Goal: Task Accomplishment & Management: Complete application form

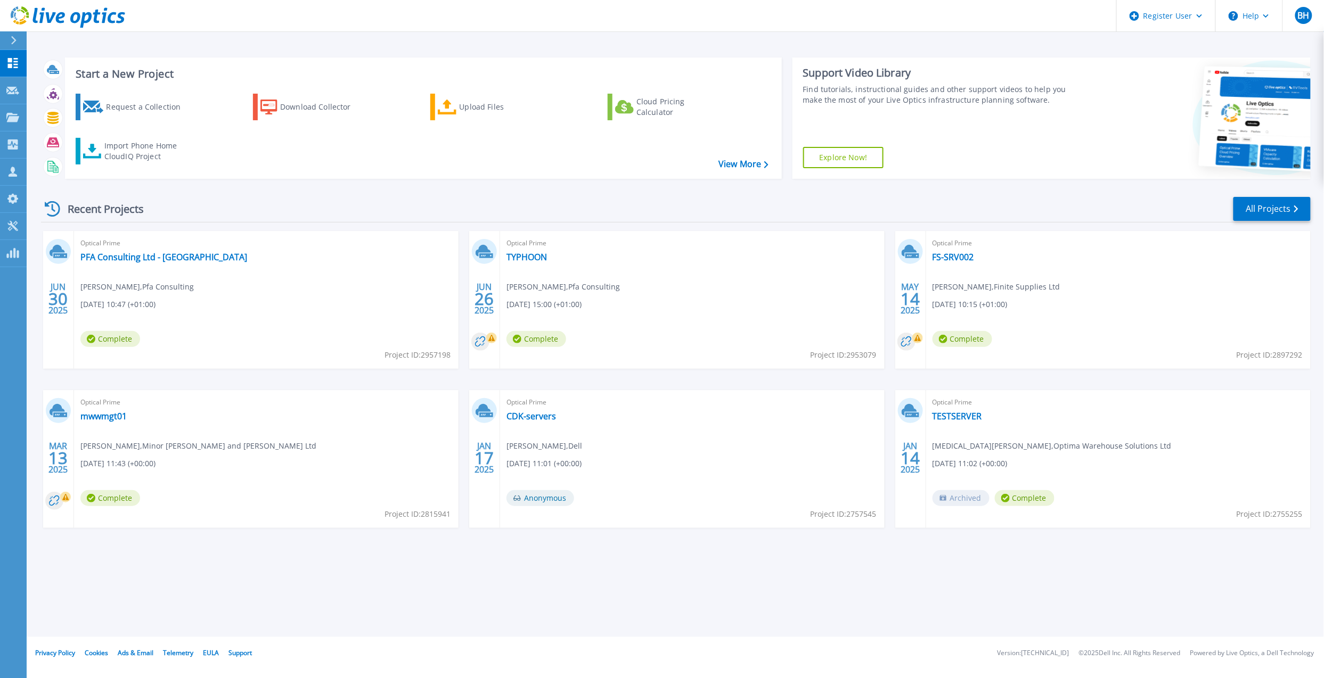
click at [166, 100] on div "Request a Collection" at bounding box center [148, 106] width 85 height 21
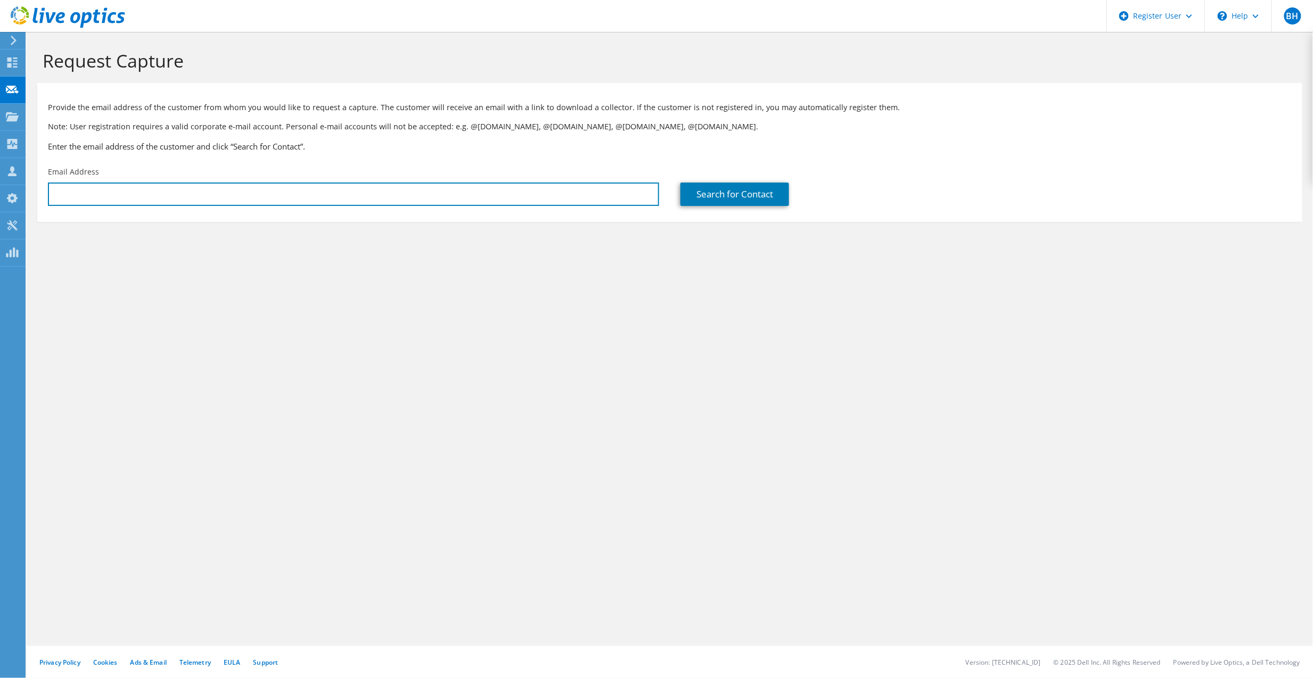
click at [305, 205] on input "text" at bounding box center [353, 194] width 611 height 23
paste input "Alan Scott Corrall <alan@nitrosolutions.co.uk>"
type input "alan@nitrosolutions.co.uk"
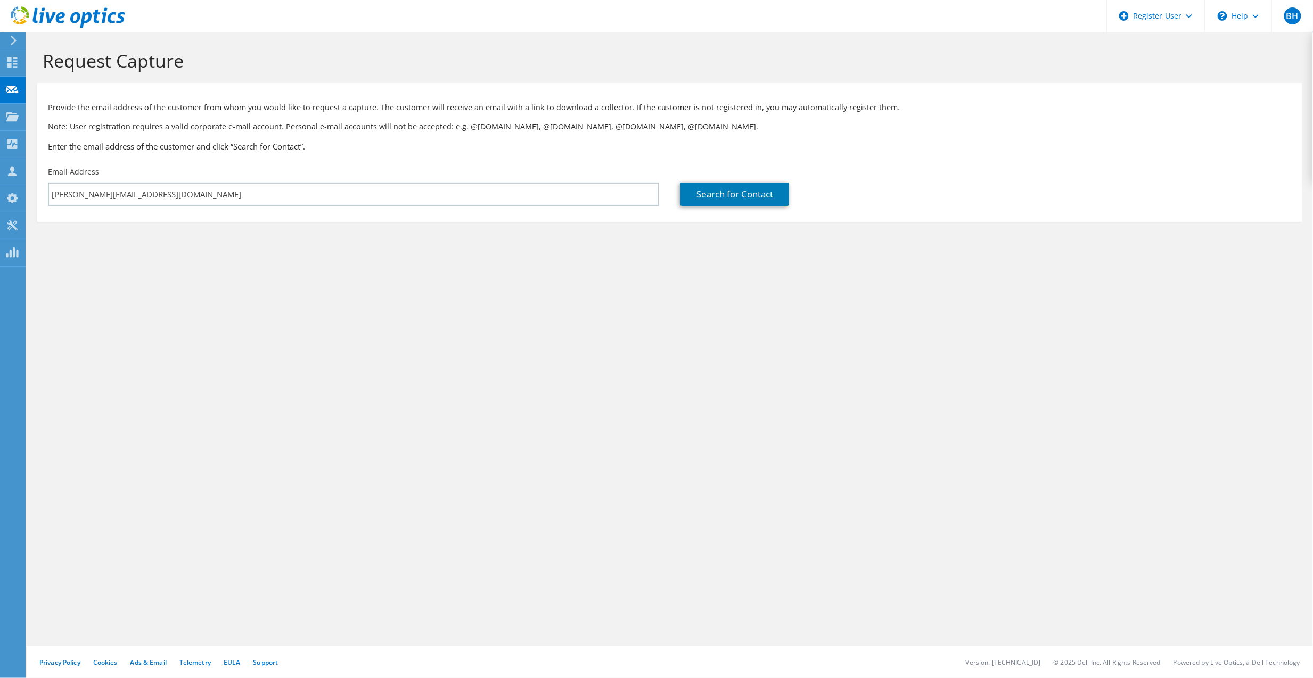
click at [792, 194] on div "Search for Contact" at bounding box center [985, 194] width 611 height 23
click at [754, 192] on link "Search for Contact" at bounding box center [734, 194] width 109 height 23
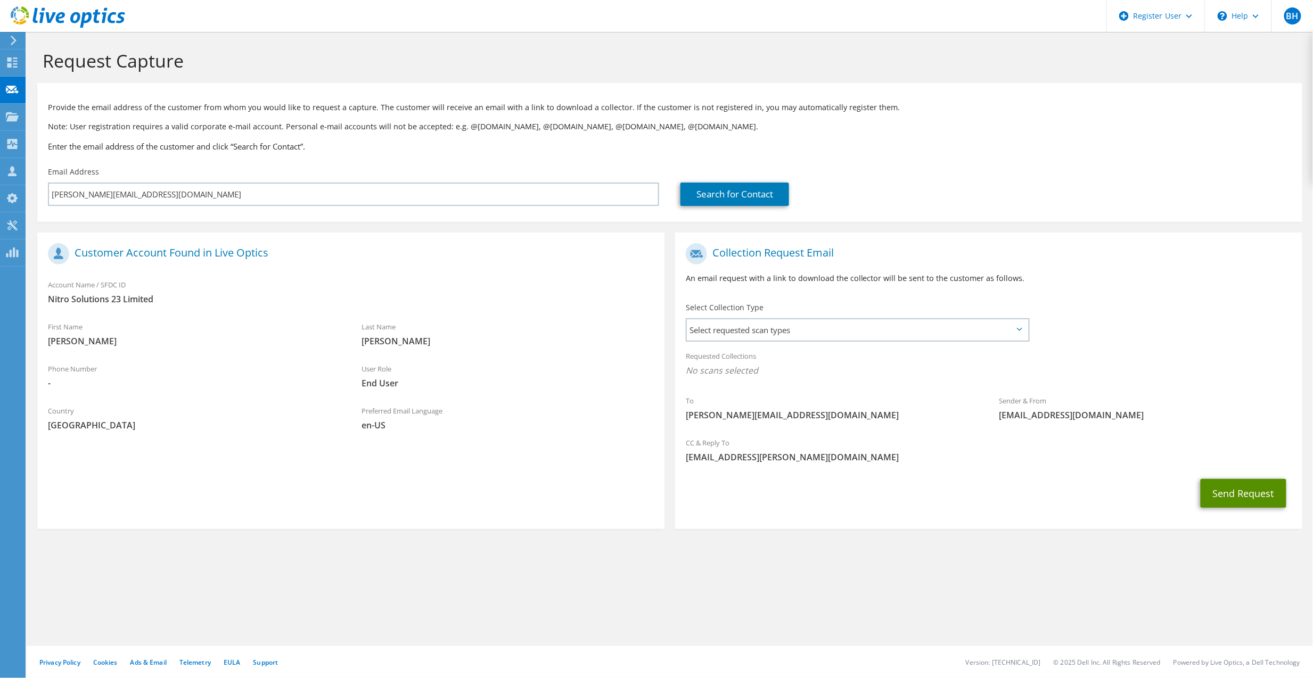
click at [1240, 486] on button "Send Request" at bounding box center [1244, 493] width 86 height 29
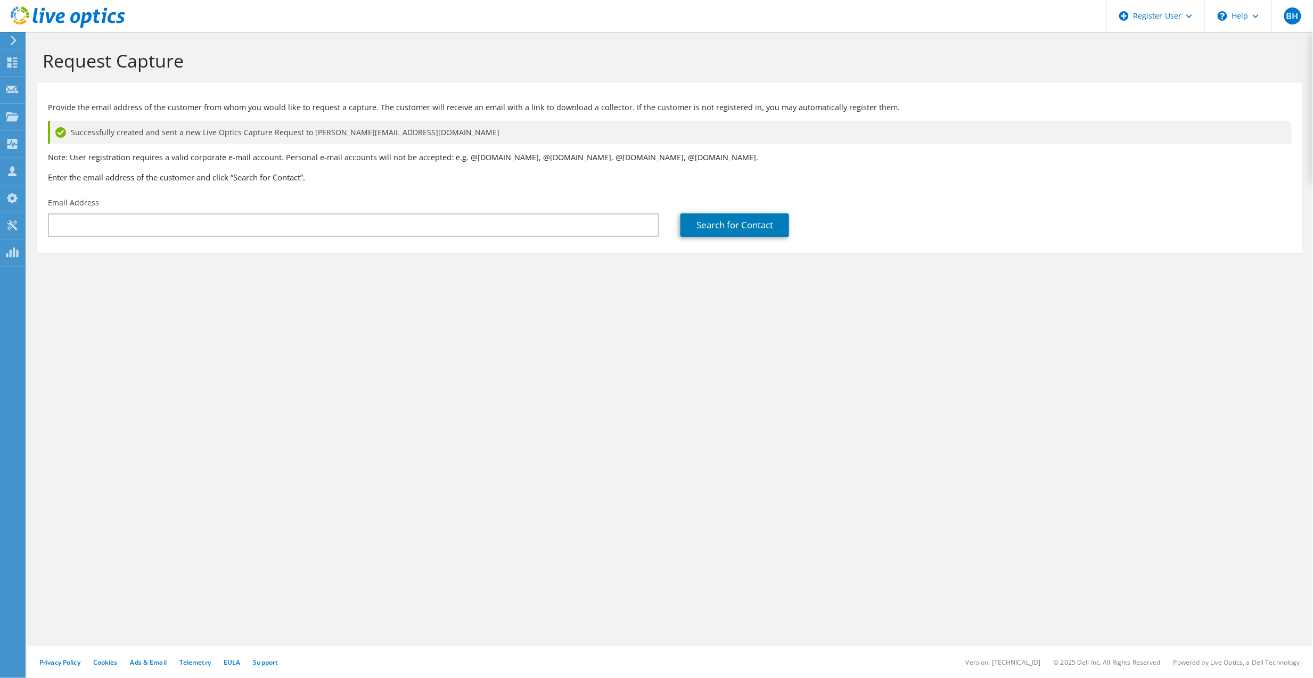
click at [331, 356] on div "Request Capture Provide the email address of the customer from whom you would l…" at bounding box center [670, 355] width 1286 height 646
click at [59, 16] on icon at bounding box center [68, 17] width 114 height 22
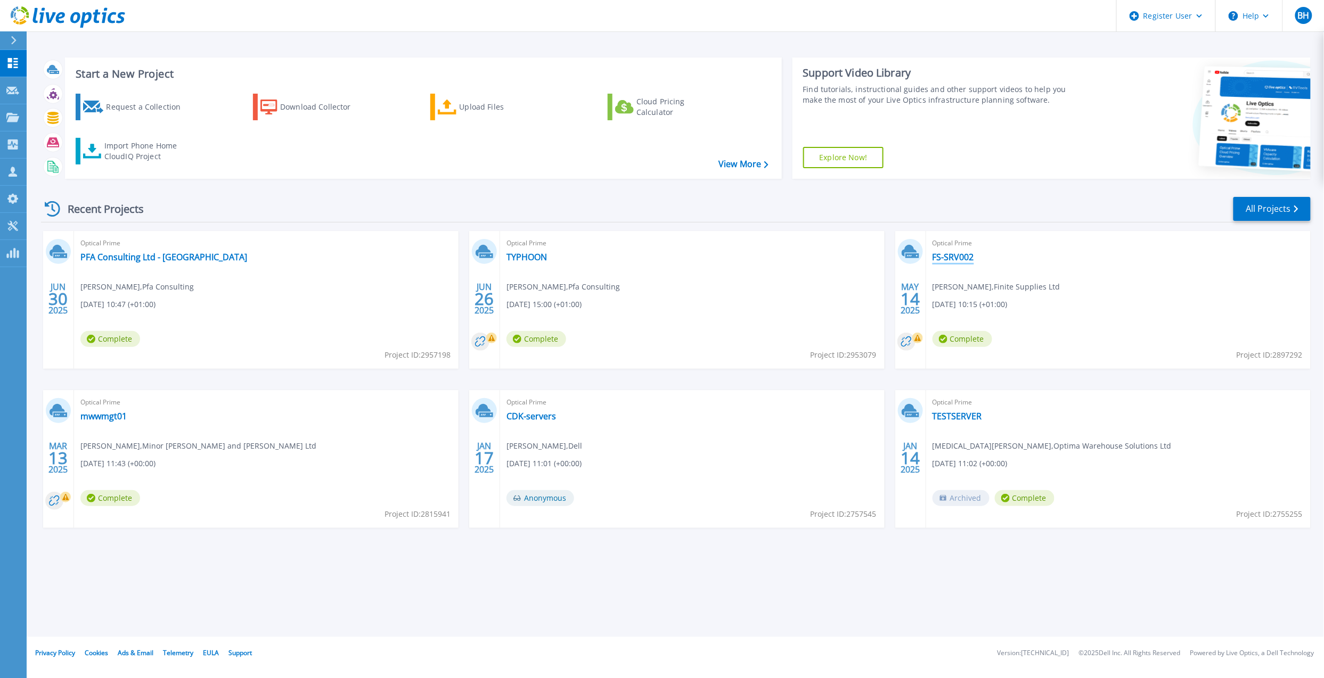
click at [965, 252] on link "FS-SRV002" at bounding box center [953, 257] width 42 height 11
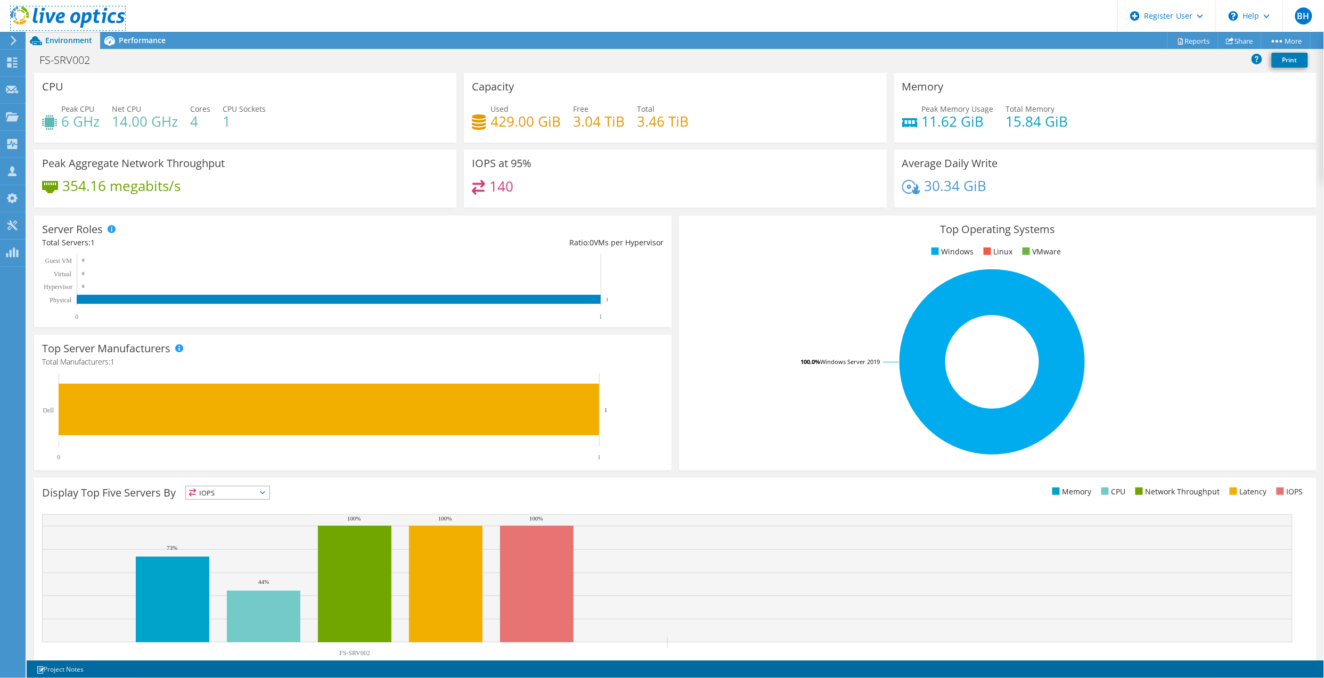
click at [28, 26] on icon at bounding box center [68, 17] width 114 height 22
click at [40, 16] on icon at bounding box center [68, 17] width 114 height 22
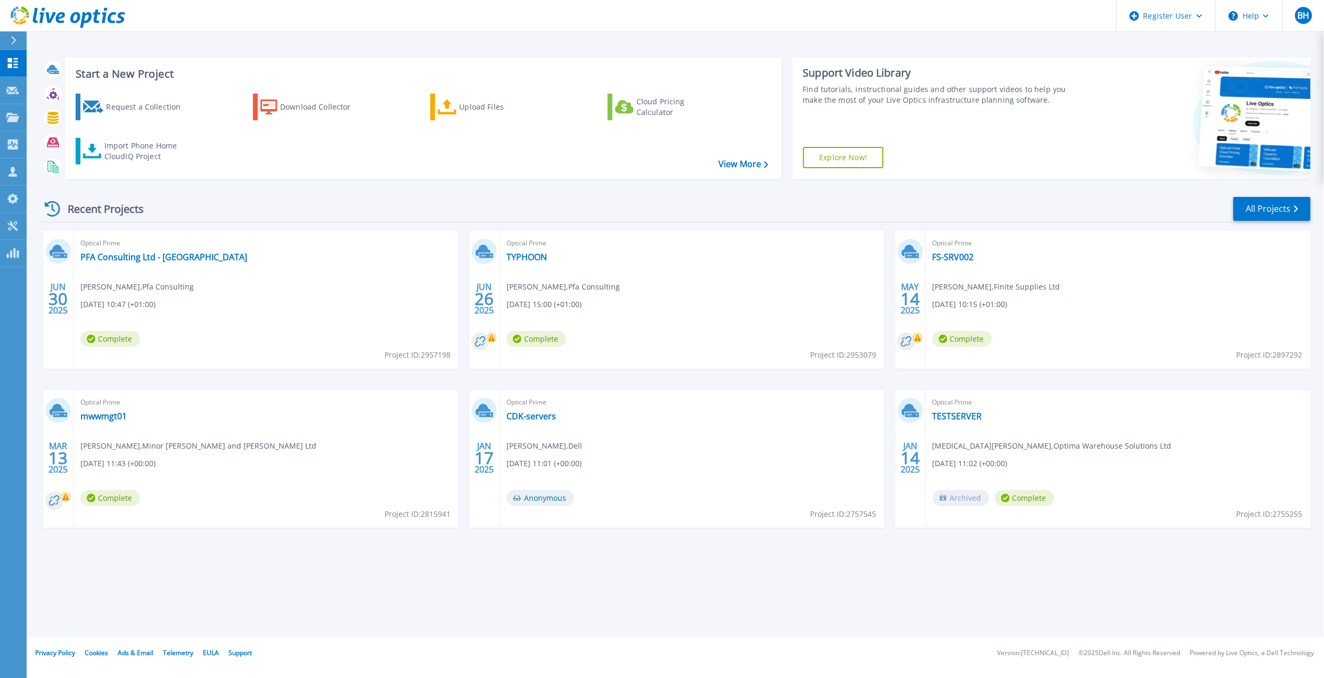
click at [11, 37] on icon at bounding box center [14, 40] width 6 height 9
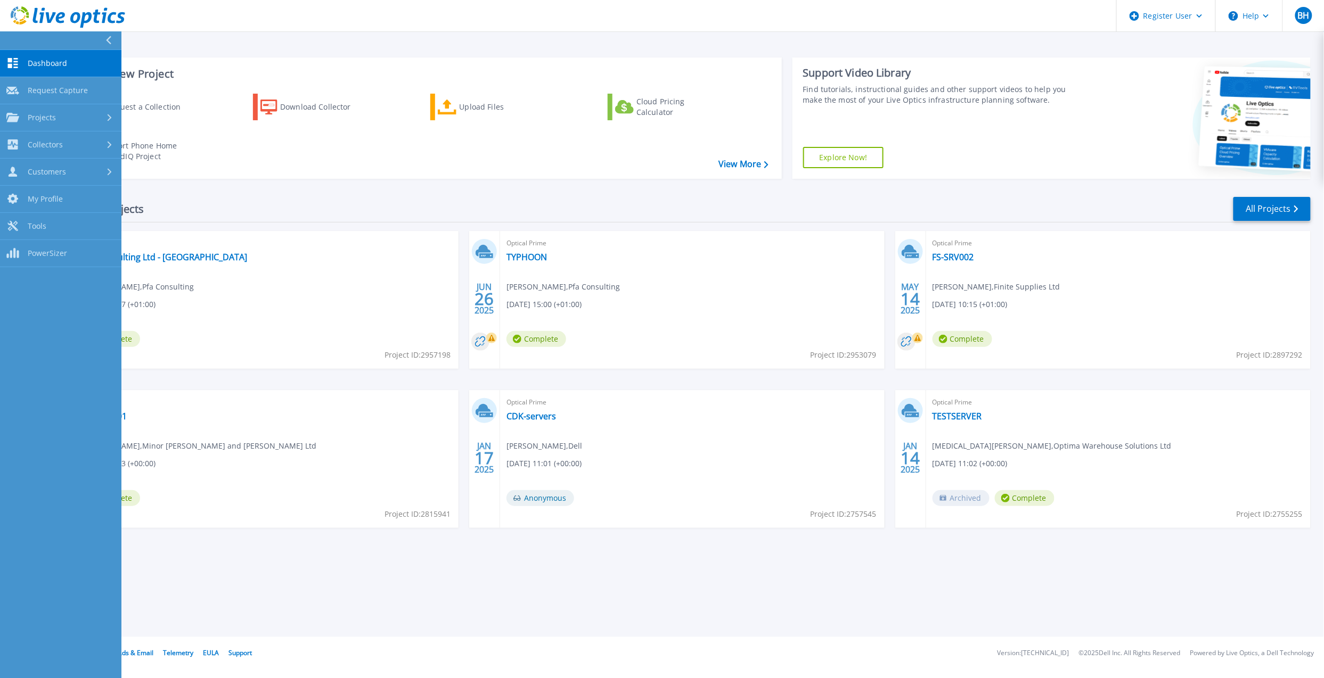
click at [15, 37] on button at bounding box center [60, 40] width 121 height 19
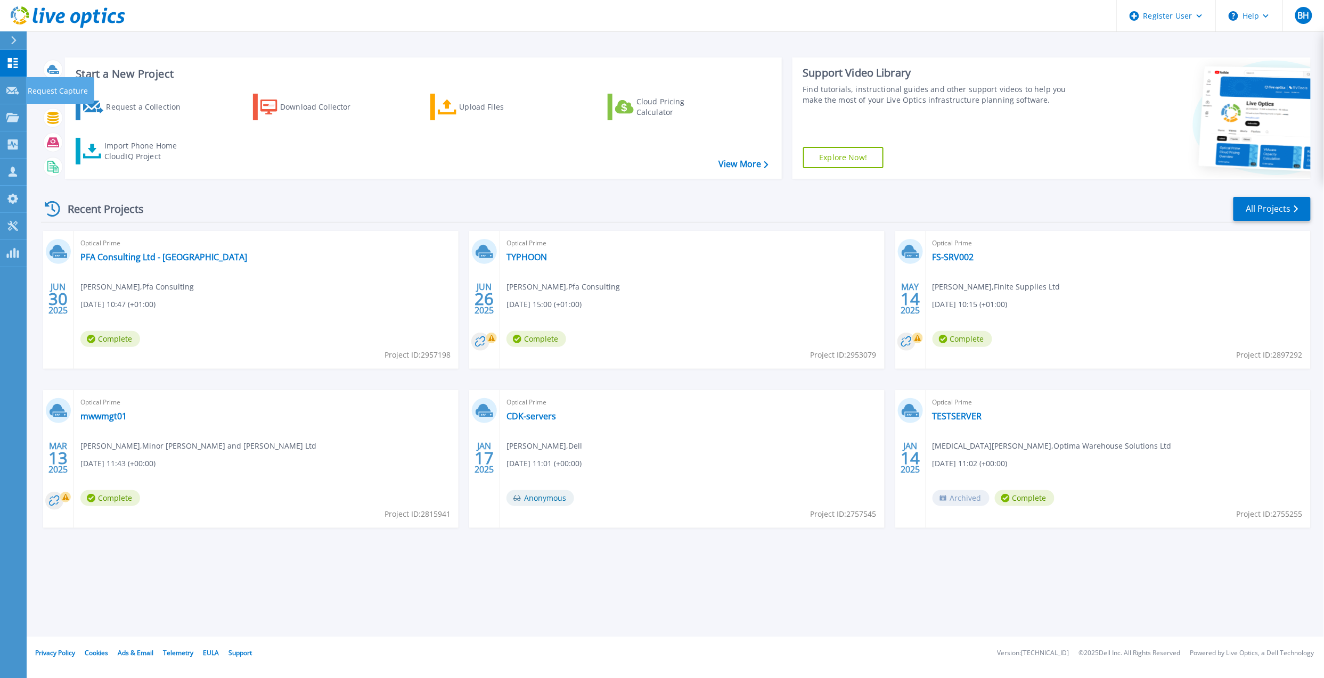
click at [26, 86] on div "Request Capture" at bounding box center [60, 90] width 68 height 27
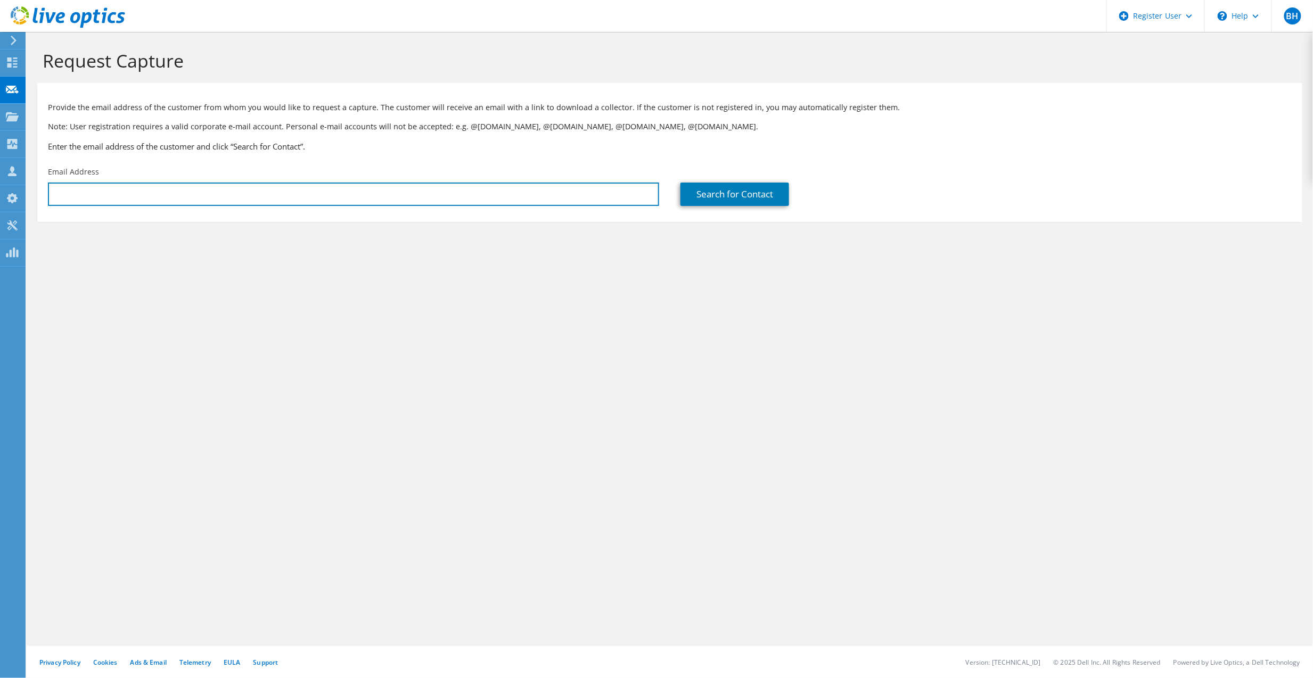
click at [103, 200] on input "text" at bounding box center [353, 194] width 611 height 23
paste input "29074908"
type input "29074908"
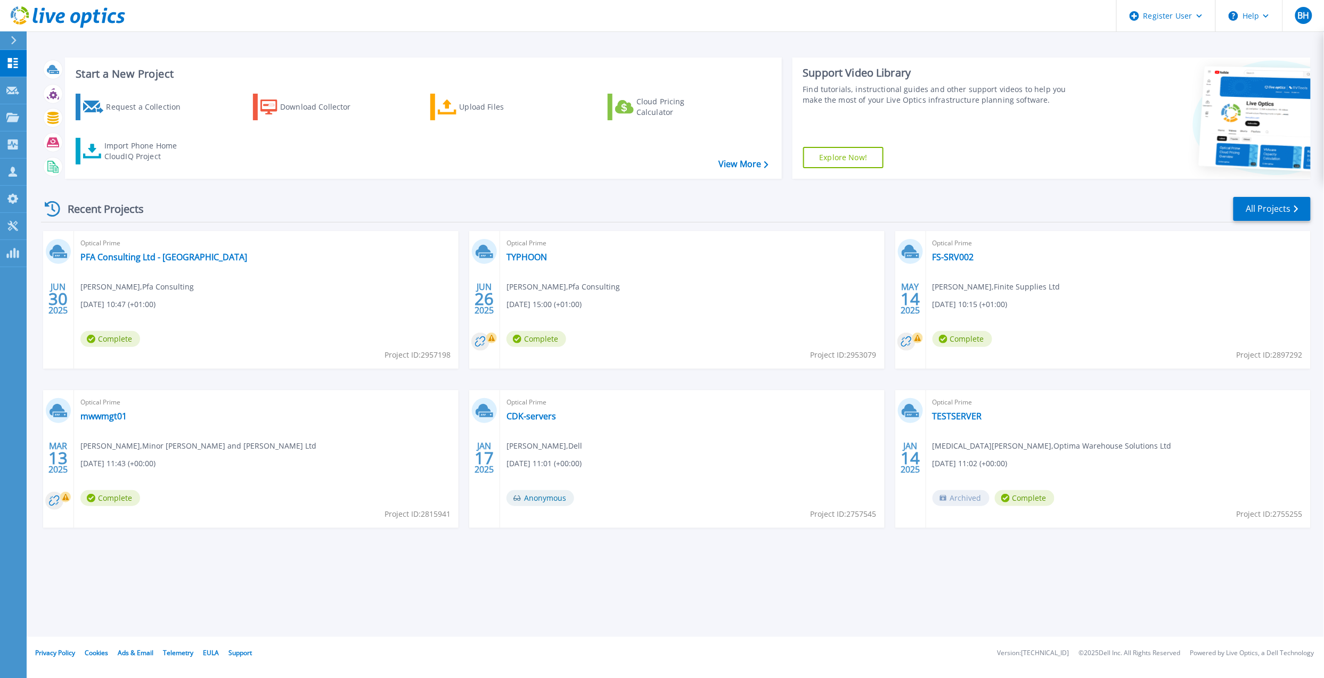
click at [152, 105] on div "Request a Collection" at bounding box center [148, 106] width 85 height 21
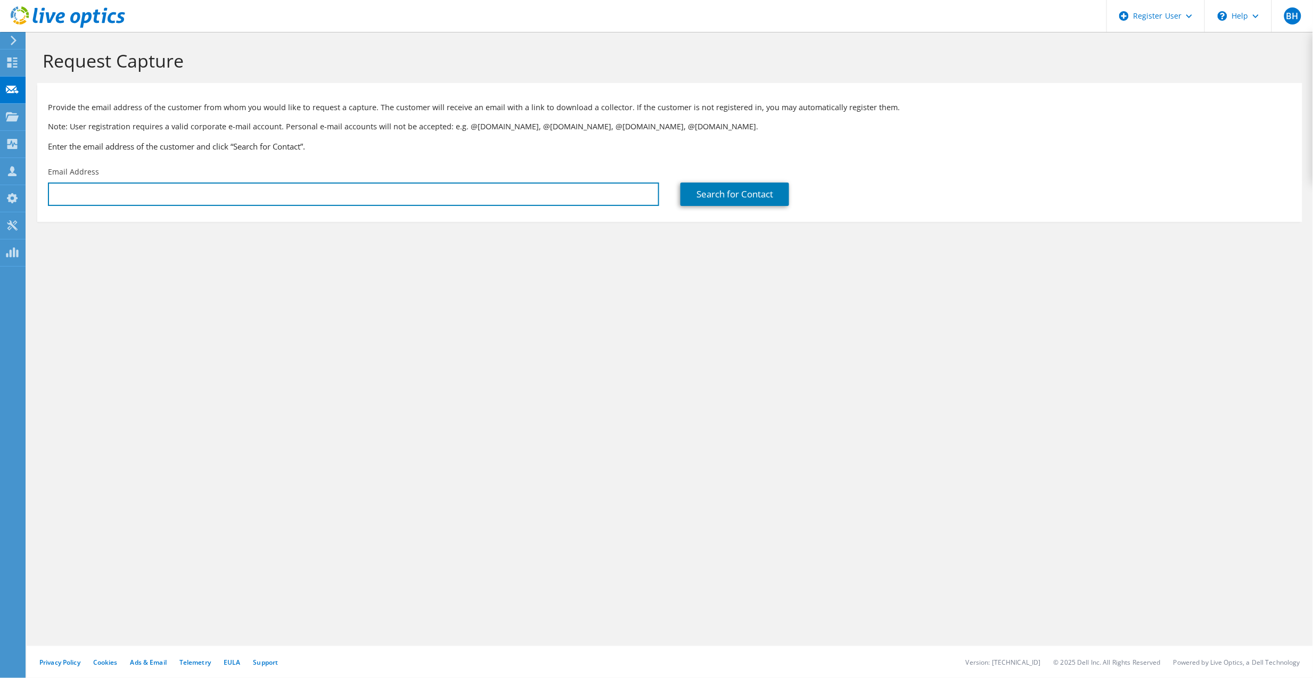
click at [286, 184] on input "text" at bounding box center [353, 194] width 611 height 23
paste input "e.cargill@charltonbaker.co.uk"
type input "e.cargill@charltonbaker.co.uk"
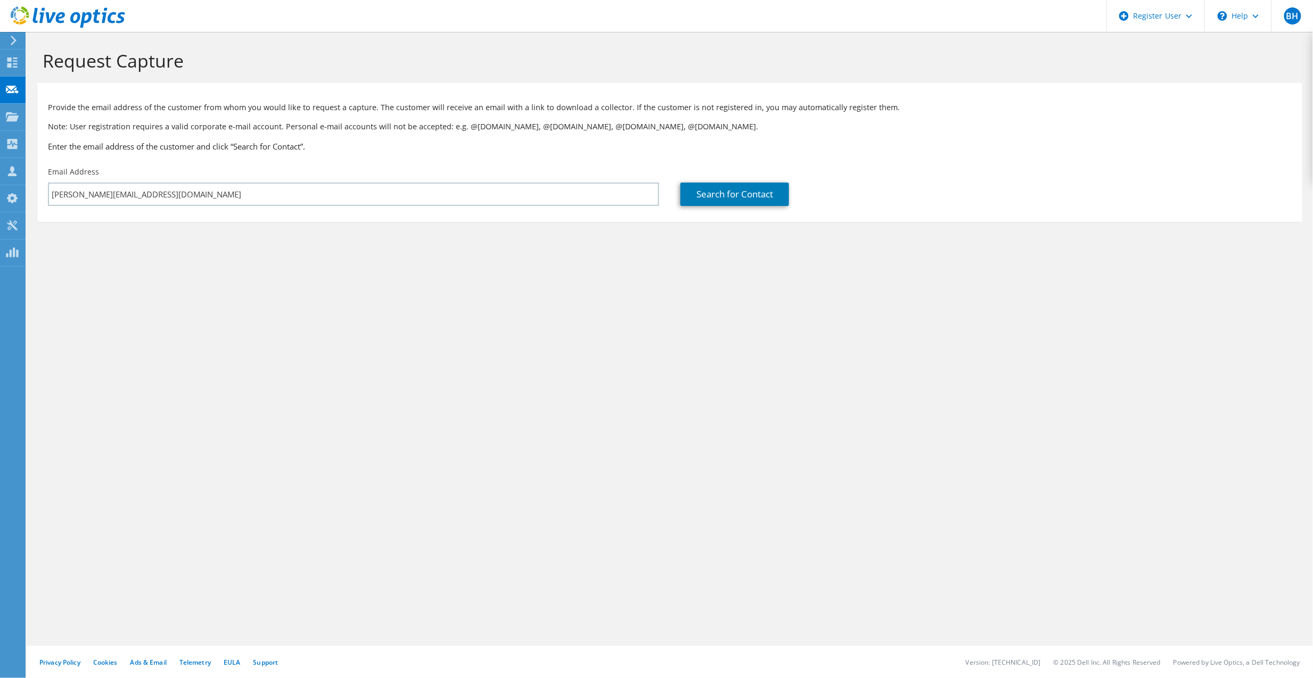
click at [329, 162] on div "Email Address e.cargill@charltonbaker.co.uk" at bounding box center [353, 186] width 632 height 50
click at [774, 194] on link "Search for Contact" at bounding box center [734, 194] width 109 height 23
type input "Charlton Baker Limited"
type input "Elliot"
type input "Cargill"
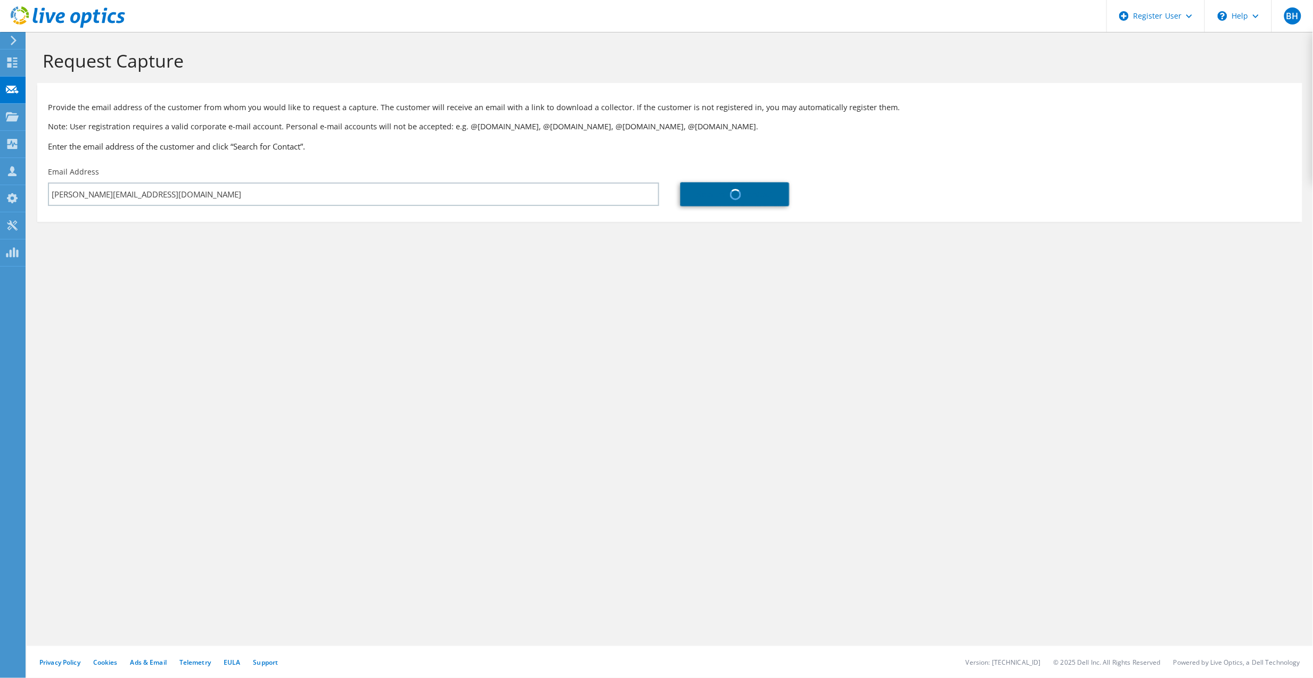
type input "United Kingdom"
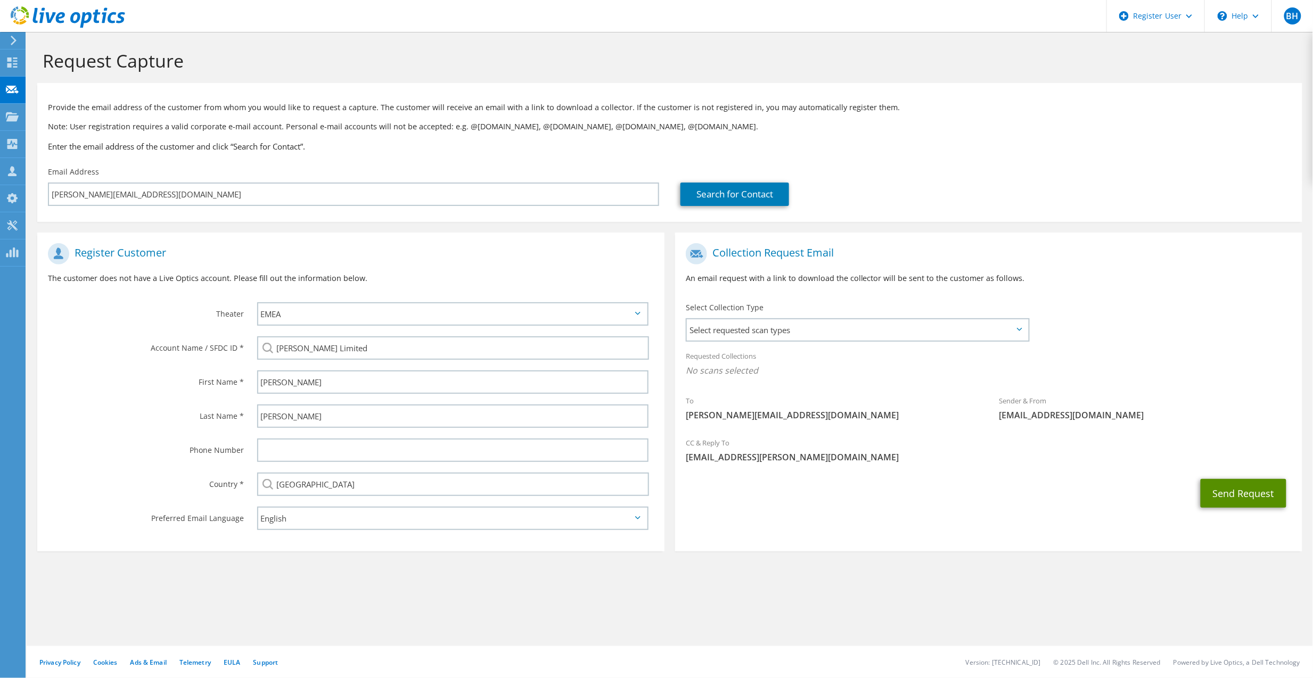
drag, startPoint x: 1242, startPoint y: 491, endPoint x: 1194, endPoint y: 561, distance: 85.1
click at [1194, 561] on section "Request Capture Provide the email address of the customer from whom you would l…" at bounding box center [670, 318] width 1286 height 573
click at [1227, 496] on button "Send Request" at bounding box center [1244, 493] width 86 height 29
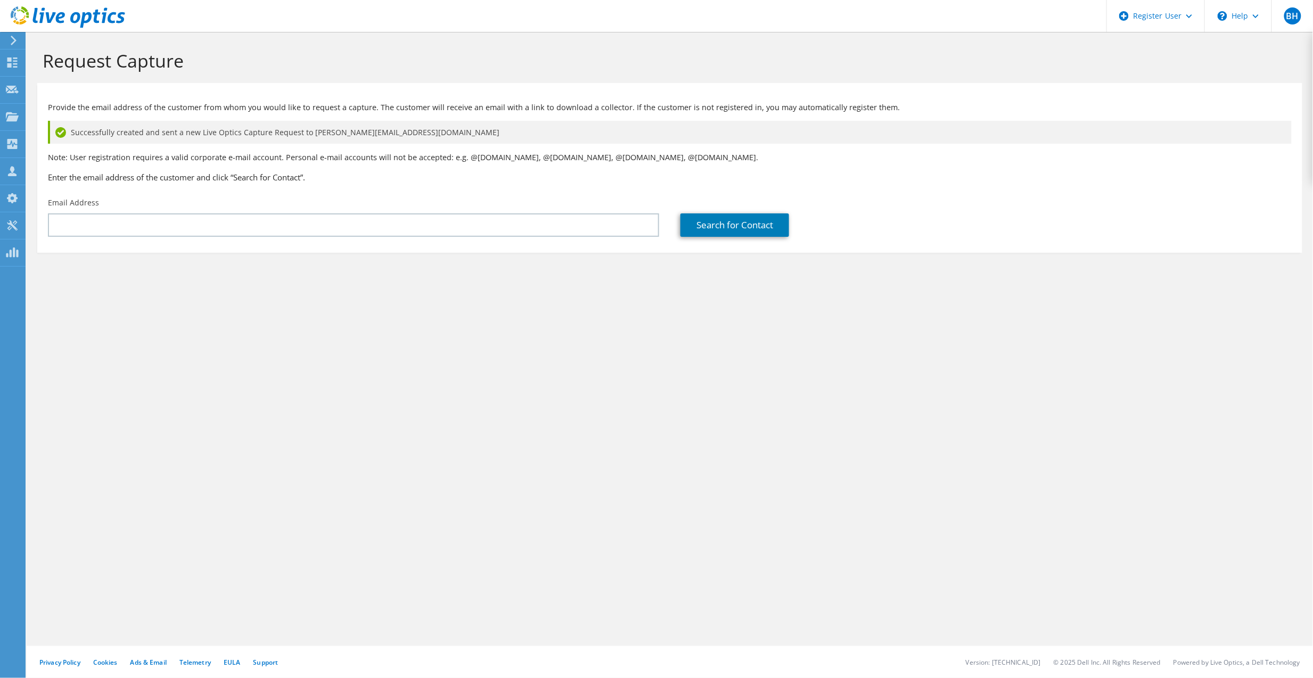
click at [492, 371] on div "Request Capture Provide the email address of the customer from whom you would l…" at bounding box center [670, 355] width 1286 height 646
click at [141, 487] on div "Request Capture Provide the email address of the customer from whom you would l…" at bounding box center [670, 355] width 1286 height 646
click at [84, 24] on icon at bounding box center [68, 17] width 114 height 22
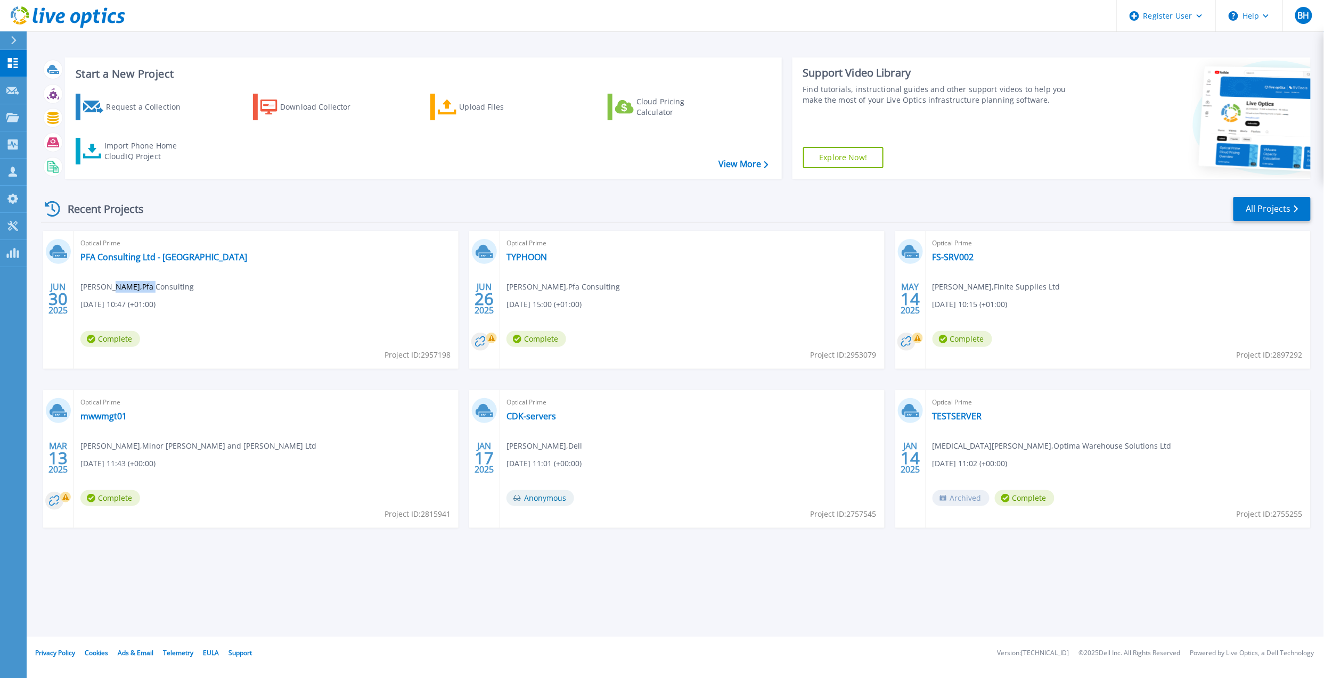
drag, startPoint x: 111, startPoint y: 284, endPoint x: 149, endPoint y: 289, distance: 38.6
click at [149, 289] on span "[PERSON_NAME] , Pfa Consulting" at bounding box center [136, 287] width 113 height 12
click at [301, 236] on div "Optical Prime PFA Consulting Ltd - DC [PERSON_NAME] , Pfa Consulting [DATE] 10:…" at bounding box center [266, 300] width 384 height 138
click at [306, 283] on div "Optical Prime PFA Consulting Ltd - DC [PERSON_NAME] , Pfa Consulting [DATE] 10:…" at bounding box center [266, 300] width 384 height 138
click at [521, 592] on div "Start a New Project Request a Collection Download Collector Upload Files Cloud …" at bounding box center [675, 318] width 1297 height 637
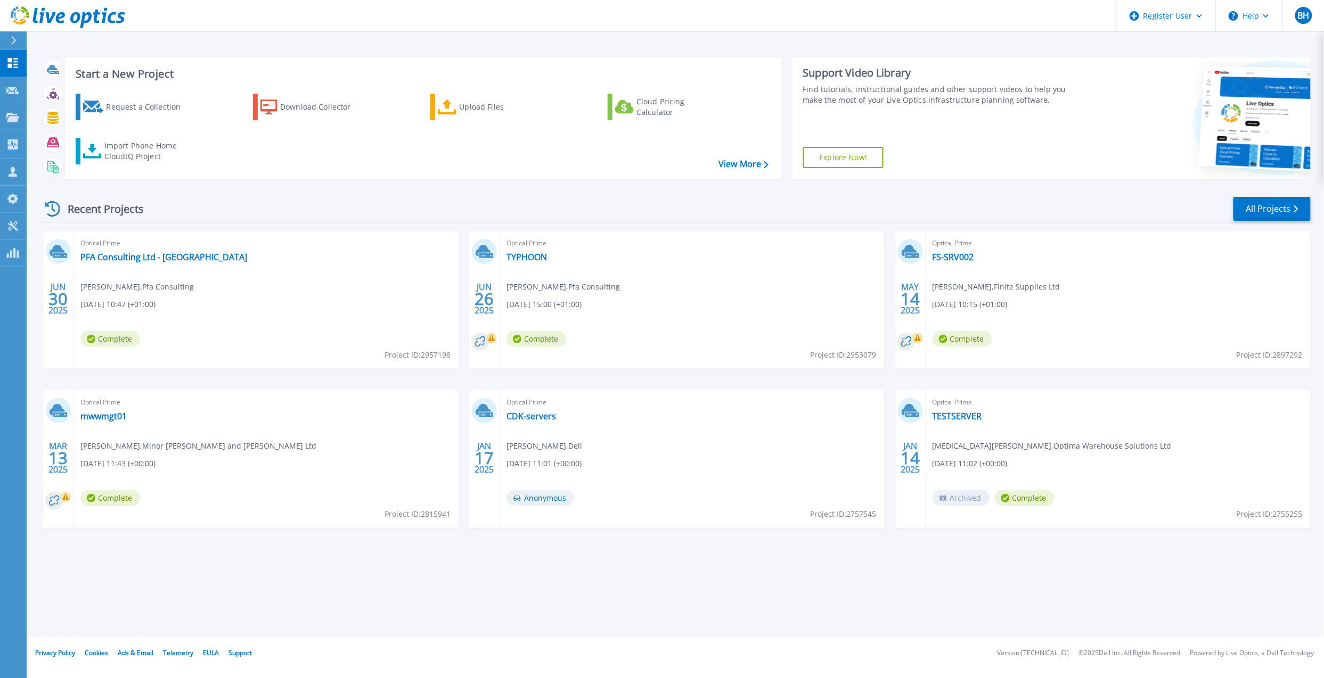
click at [259, 198] on div "Recent Projects All Projects" at bounding box center [675, 209] width 1269 height 27
click at [309, 194] on div "Recent Projects All Projects [DATE] Optical Prime PFA Consulting Ltd - DC [PERS…" at bounding box center [675, 372] width 1269 height 371
click at [898, 381] on div "[DATE] Optical Prime PFA Consulting Ltd - DC [PERSON_NAME] , Pfa Consulting [DA…" at bounding box center [671, 390] width 1278 height 318
click at [176, 98] on div "Request a Collection" at bounding box center [148, 106] width 85 height 21
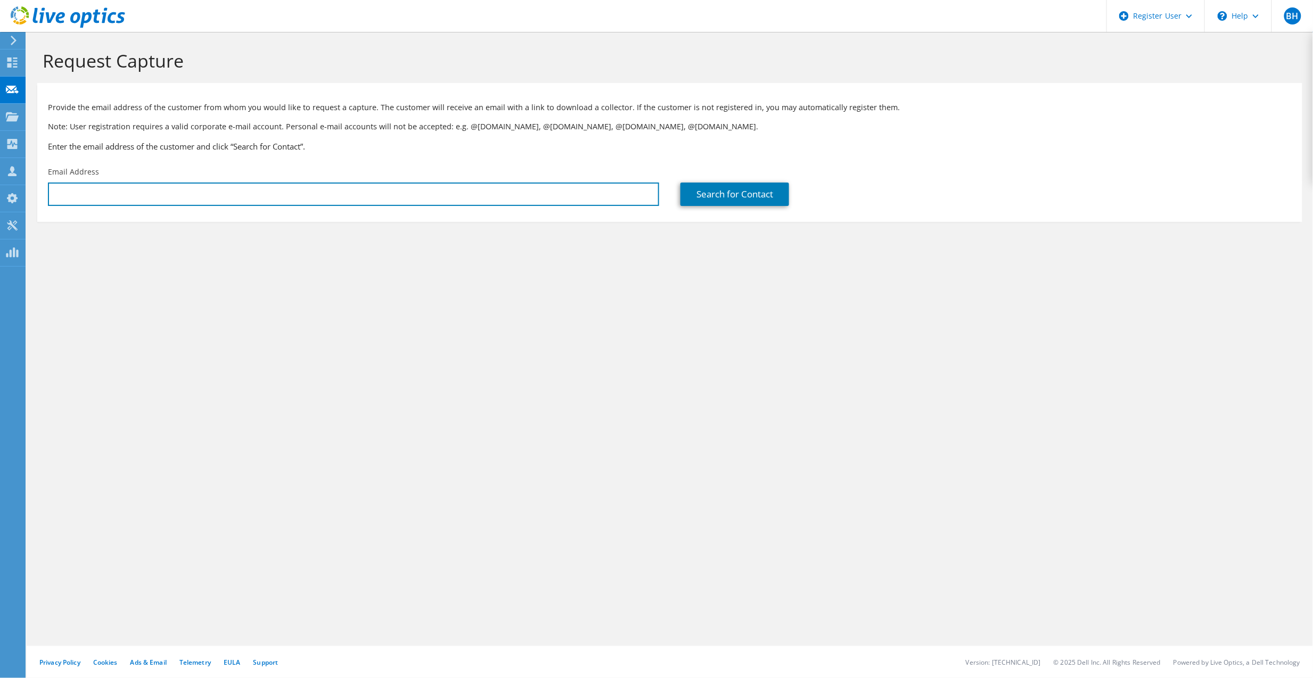
drag, startPoint x: 0, startPoint y: 0, endPoint x: 205, endPoint y: 194, distance: 282.1
click at [205, 194] on input "text" at bounding box center [353, 194] width 611 height 23
click at [377, 192] on input "text" at bounding box center [353, 194] width 611 height 23
click at [303, 183] on input "text" at bounding box center [353, 194] width 611 height 23
paste input "Janet Ingham <janet.ingham@thurstongroup.co.uk>"
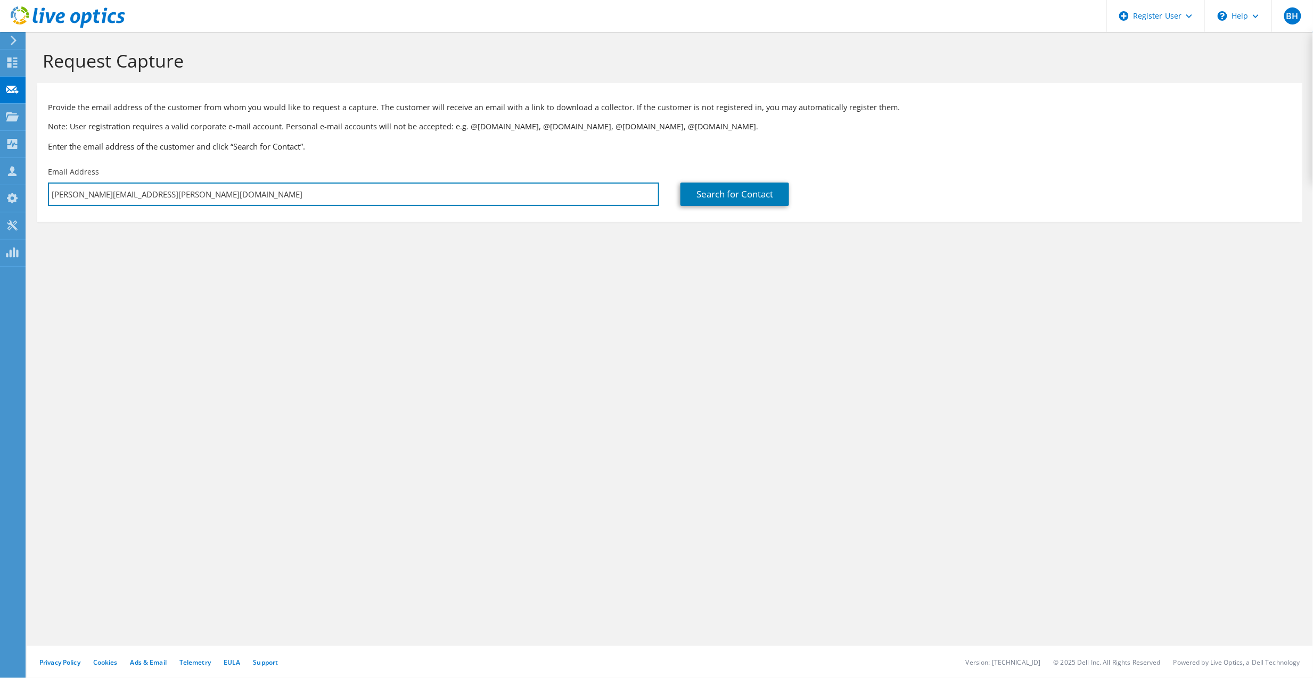
type input "janet.ingham@thurstongroup.co.uk"
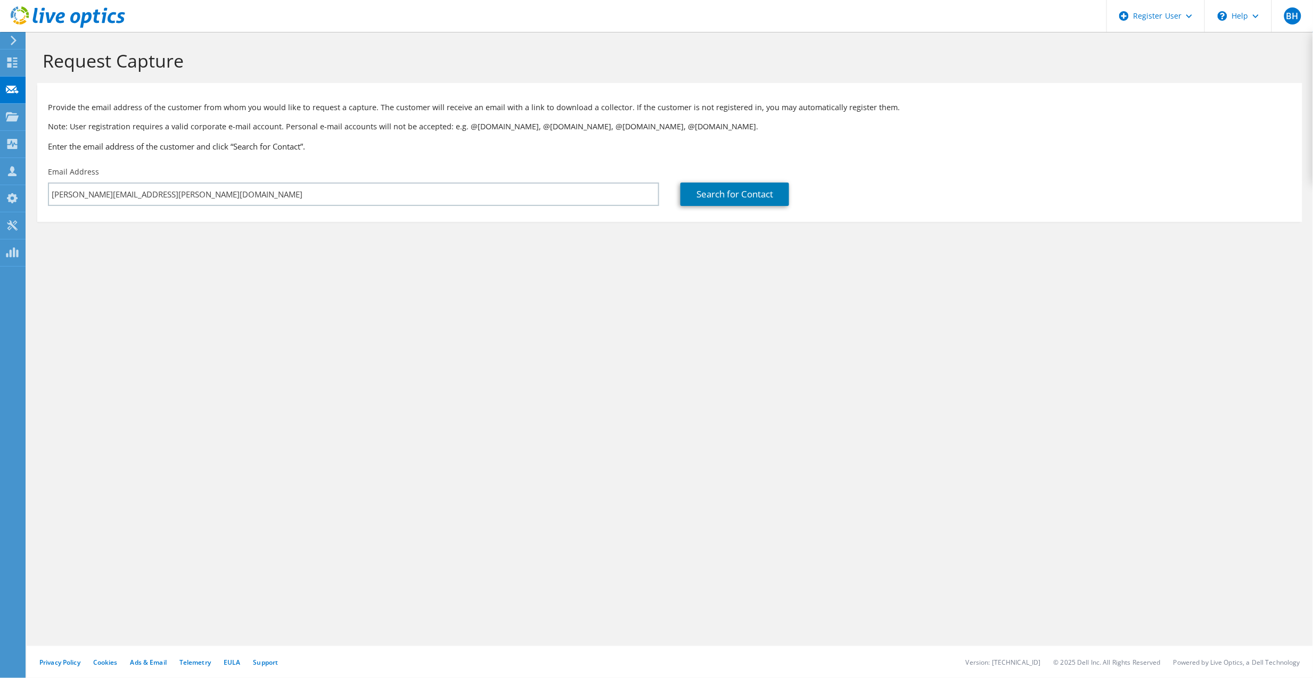
click at [312, 251] on section "Request Capture Provide the email address of the customer from whom you would l…" at bounding box center [670, 153] width 1286 height 243
drag, startPoint x: 312, startPoint y: 251, endPoint x: 341, endPoint y: 231, distance: 35.6
click at [315, 248] on section "Request Capture Provide the email address of the customer from whom you would l…" at bounding box center [670, 153] width 1286 height 243
click at [710, 200] on link "Search for Contact" at bounding box center [734, 194] width 109 height 23
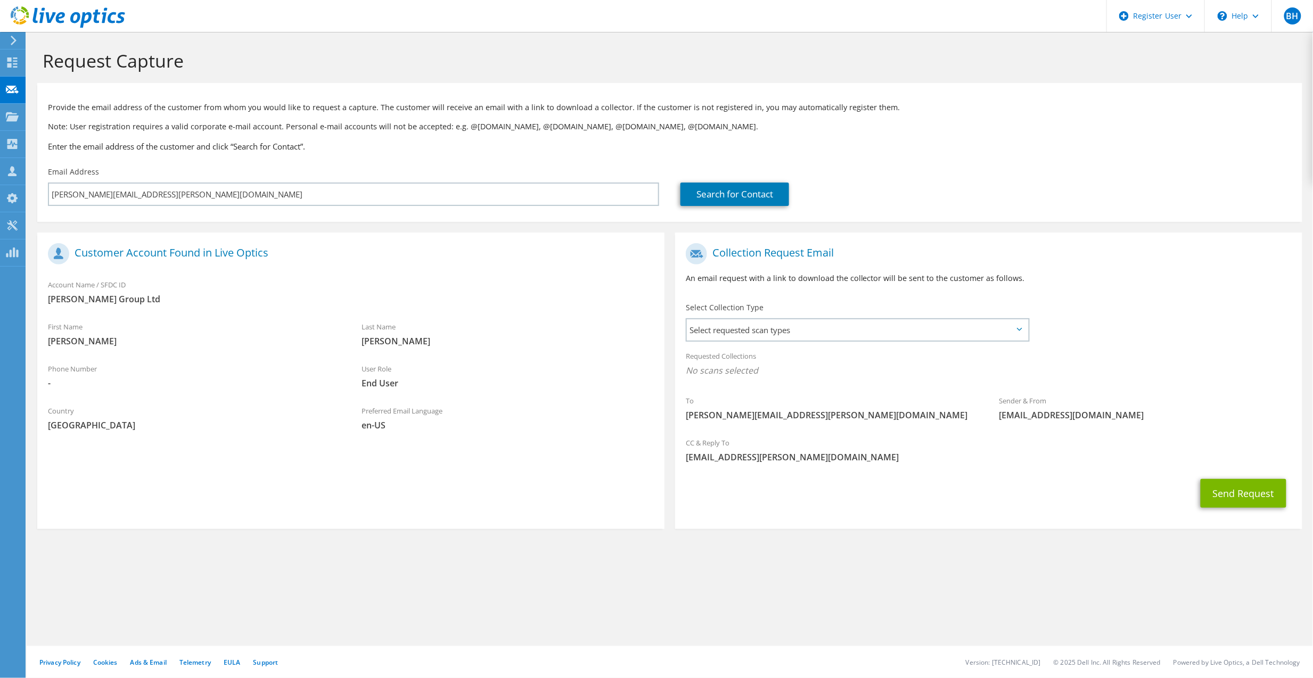
click at [347, 157] on div "Provide the email address of the customer from whom you would like to request a…" at bounding box center [669, 124] width 1265 height 73
click at [472, 313] on div "Account Name / SFDC ID Thurston Group Ltd" at bounding box center [350, 295] width 627 height 42
click at [1231, 493] on button "Send Request" at bounding box center [1244, 493] width 86 height 29
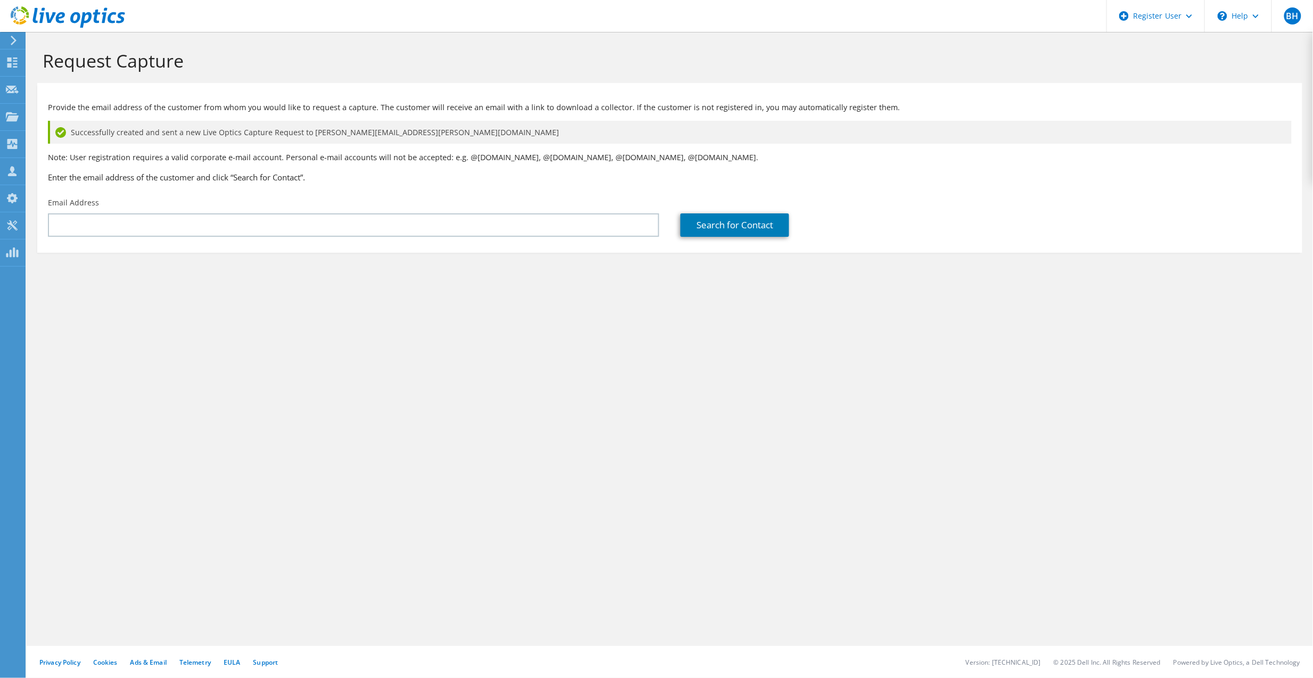
click at [336, 188] on div "Provide the email address of the customer from whom you would like to request a…" at bounding box center [669, 140] width 1265 height 104
click at [427, 352] on div "Request Capture Provide the email address of the customer from whom you would l…" at bounding box center [670, 355] width 1286 height 646
click at [152, 292] on section "Request Capture Provide the email address of the customer from whom you would l…" at bounding box center [670, 169] width 1286 height 274
click at [52, 9] on icon at bounding box center [68, 17] width 114 height 22
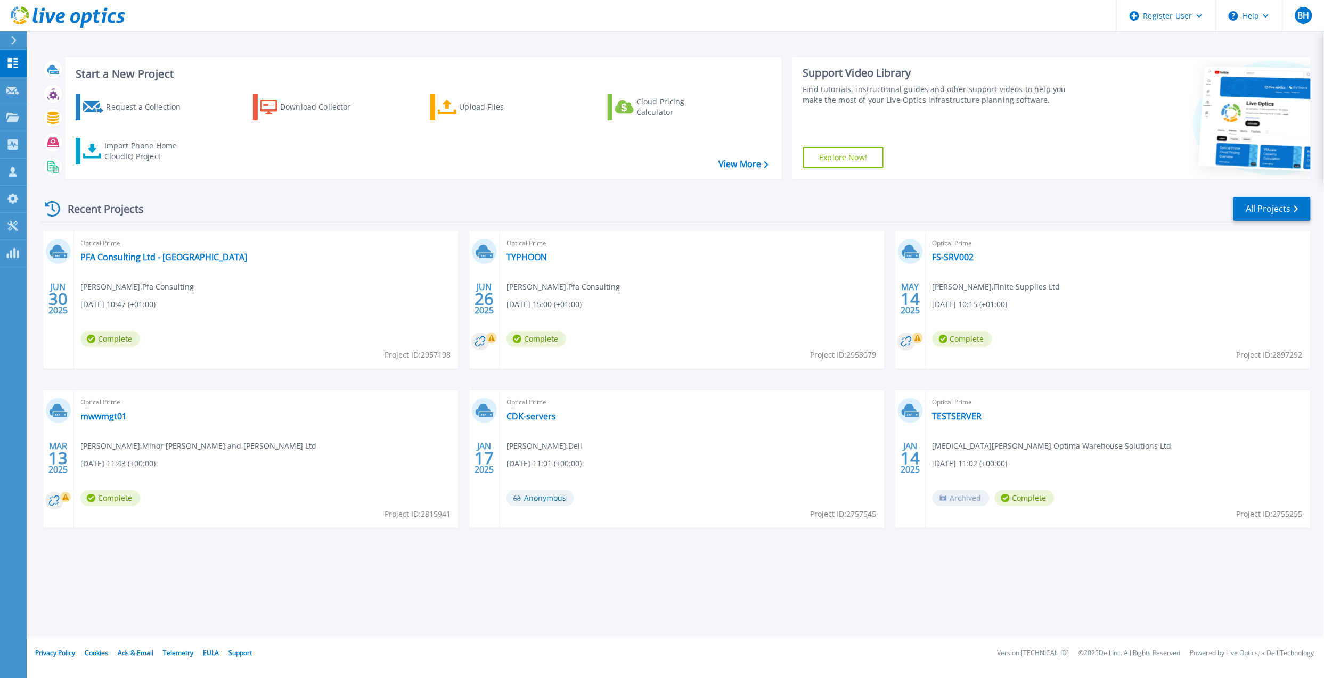
click at [241, 277] on div "Optical Prime PFA Consulting Ltd - DC Andy Finlayson , Pfa Consulting 06/30/202…" at bounding box center [266, 300] width 384 height 138
click at [425, 561] on div "Start a New Project Request a Collection Download Collector Upload Files Cloud …" at bounding box center [675, 318] width 1297 height 637
